Goal: Find specific page/section

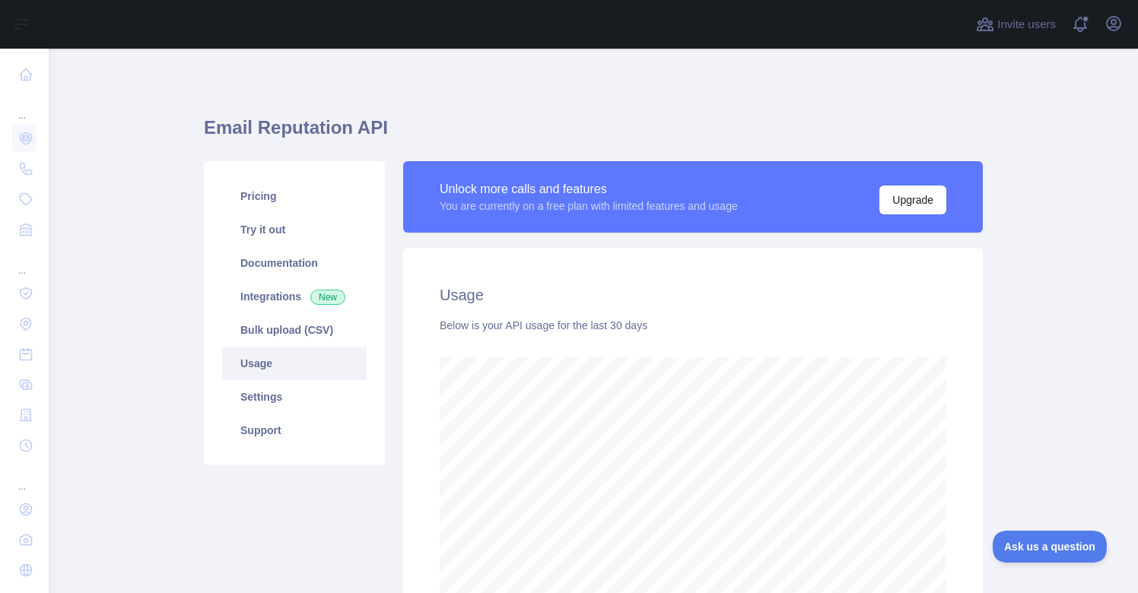
scroll to position [545, 1090]
click at [796, 89] on div "Email Reputation API Pricing Try it out Documentation Integrations New Bulk upl…" at bounding box center [593, 377] width 779 height 584
